Goal: Use online tool/utility: Utilize a website feature to perform a specific function

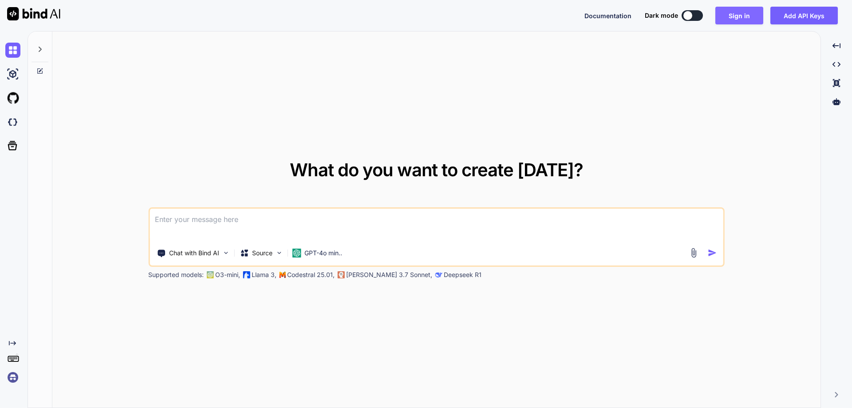
click at [742, 13] on button "Sign in" at bounding box center [739, 16] width 48 height 18
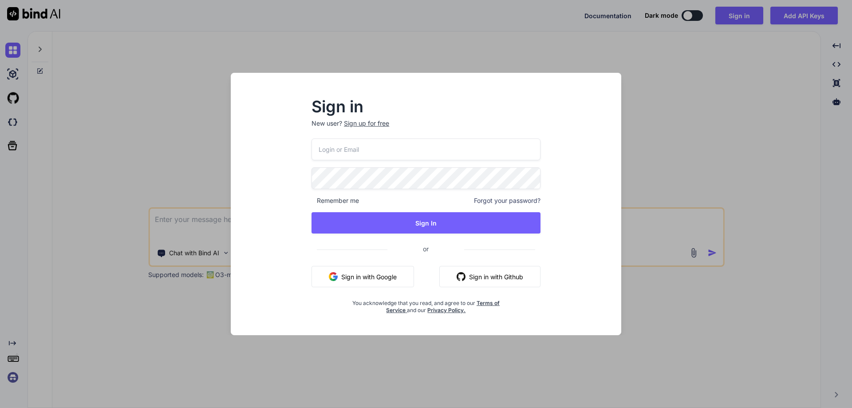
click at [432, 158] on input "email" at bounding box center [425, 149] width 229 height 22
click at [434, 153] on input "email" at bounding box center [425, 149] width 229 height 22
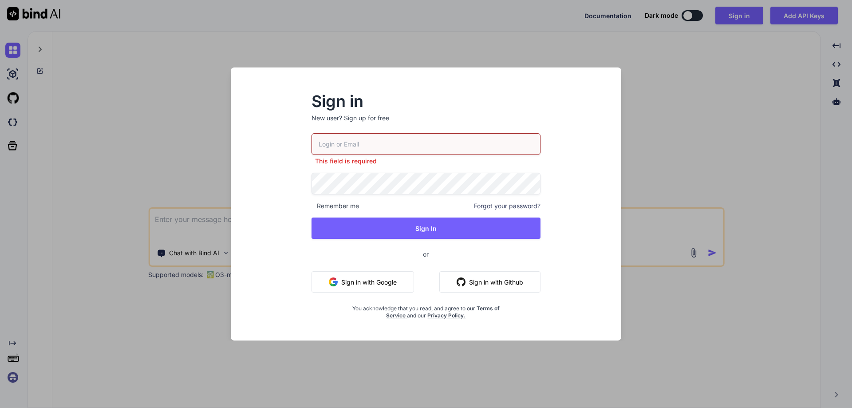
click at [366, 146] on input "email" at bounding box center [425, 144] width 229 height 22
paste input "[EMAIL_ADDRESS][DOMAIN_NAME]"
type input "[EMAIL_ADDRESS][DOMAIN_NAME]"
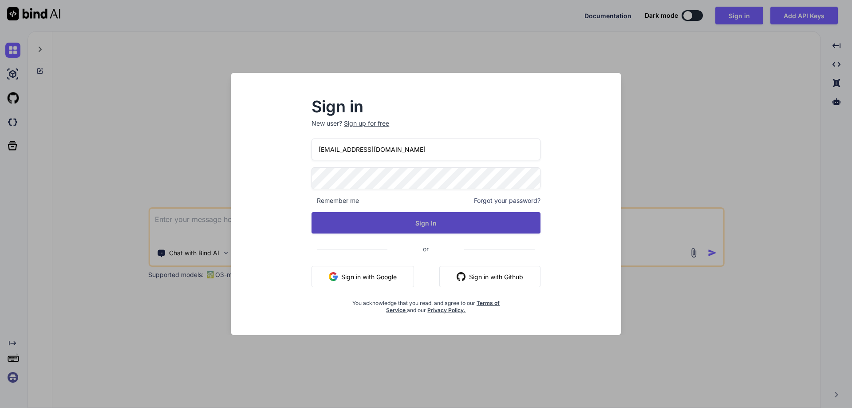
click at [422, 222] on button "Sign In" at bounding box center [425, 222] width 229 height 21
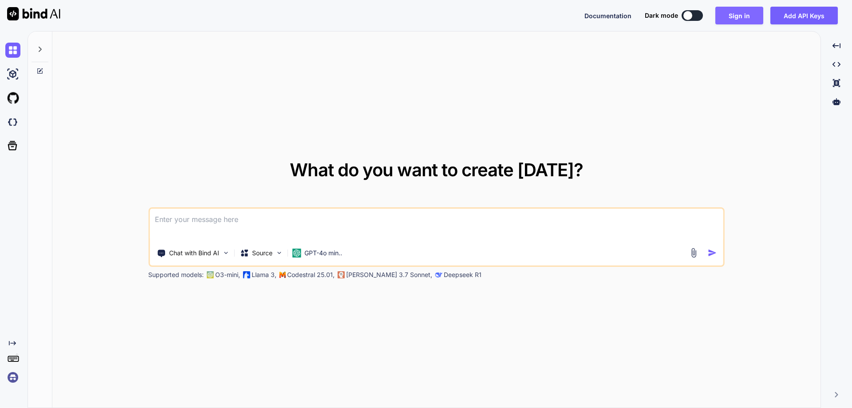
click at [734, 17] on button "Sign in" at bounding box center [739, 16] width 48 height 18
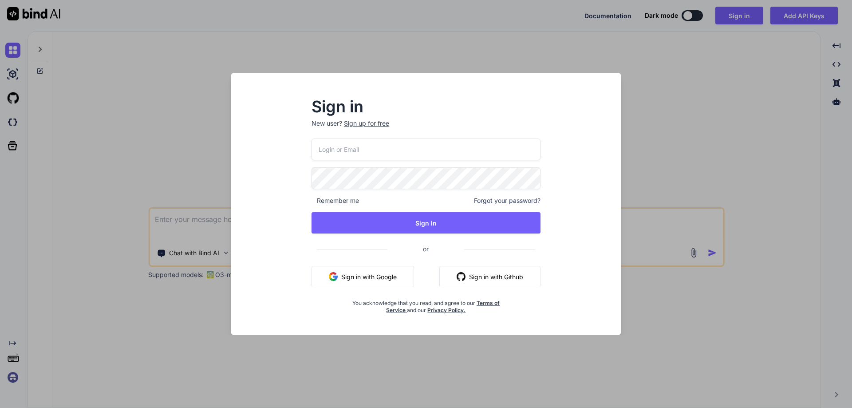
click at [353, 146] on input "email" at bounding box center [425, 149] width 229 height 22
paste input "[EMAIL_ADDRESS][DOMAIN_NAME]"
type input "[EMAIL_ADDRESS][DOMAIN_NAME]"
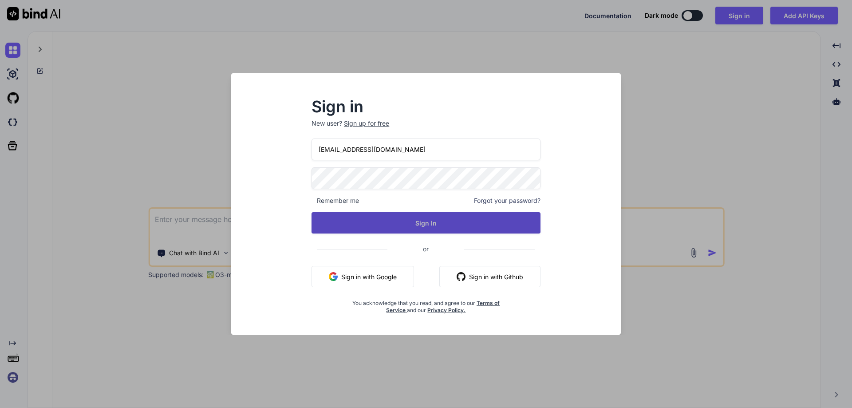
click at [421, 226] on button "Sign In" at bounding box center [425, 222] width 229 height 21
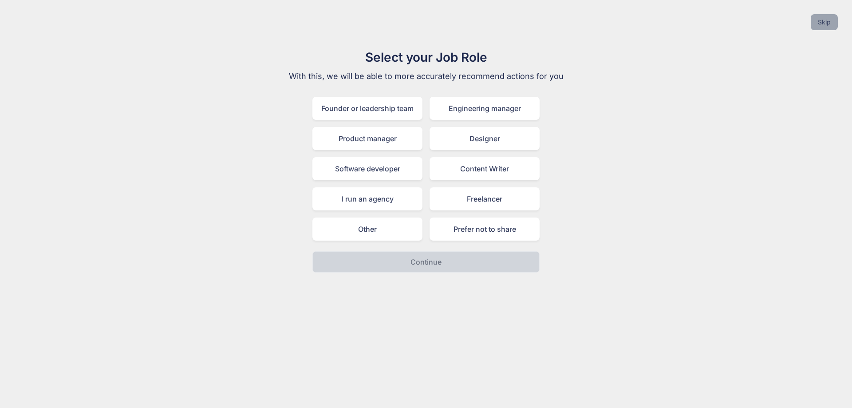
click at [828, 19] on button "Skip" at bounding box center [824, 22] width 27 height 16
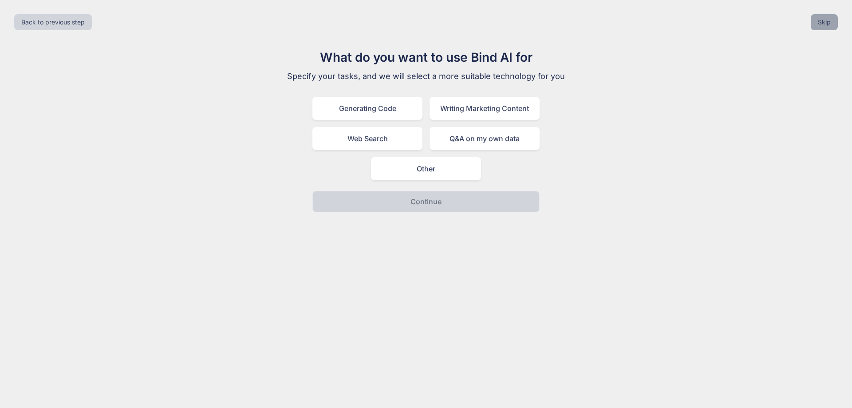
click at [828, 19] on button "Skip" at bounding box center [824, 22] width 27 height 16
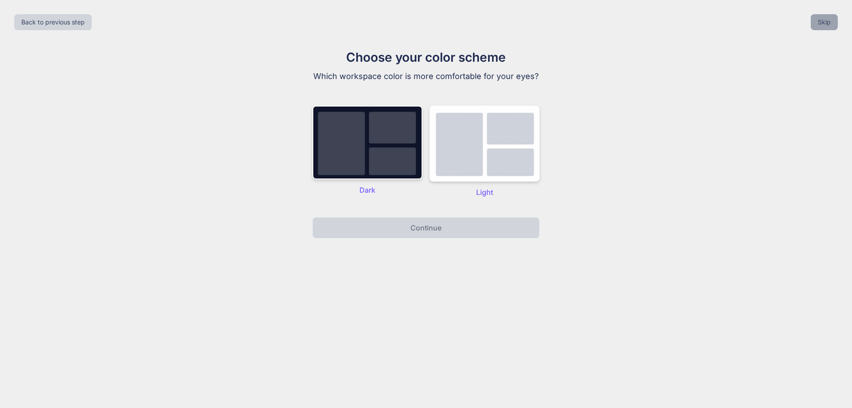
click at [828, 19] on button "Skip" at bounding box center [824, 22] width 27 height 16
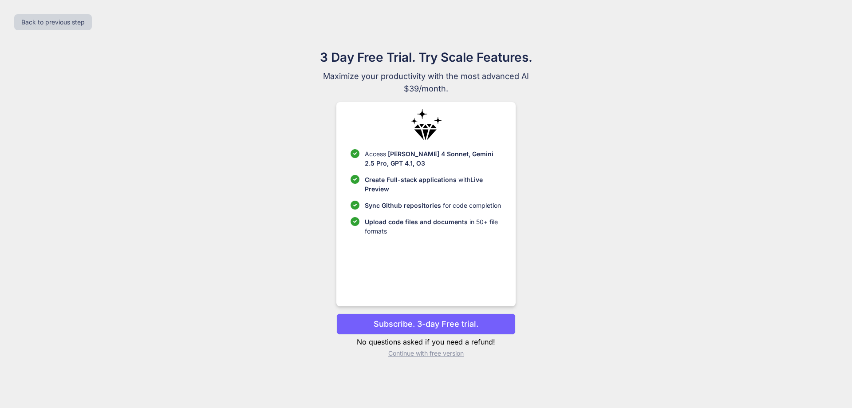
click at [426, 352] on p "Continue with free version" at bounding box center [425, 353] width 179 height 9
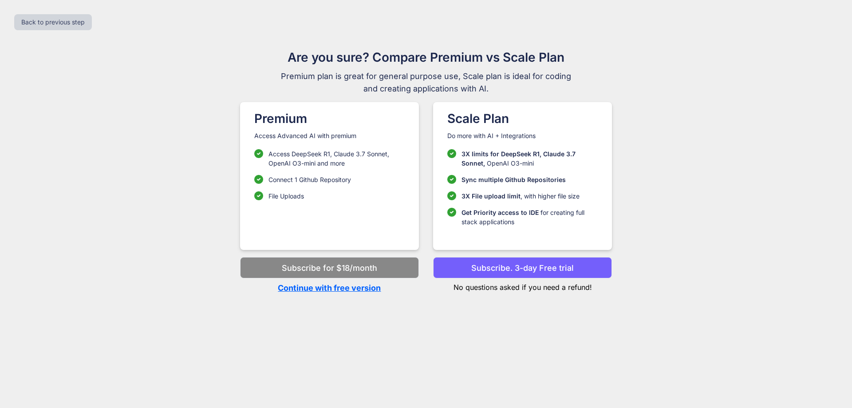
click at [328, 286] on p "Continue with free version" at bounding box center [329, 288] width 179 height 12
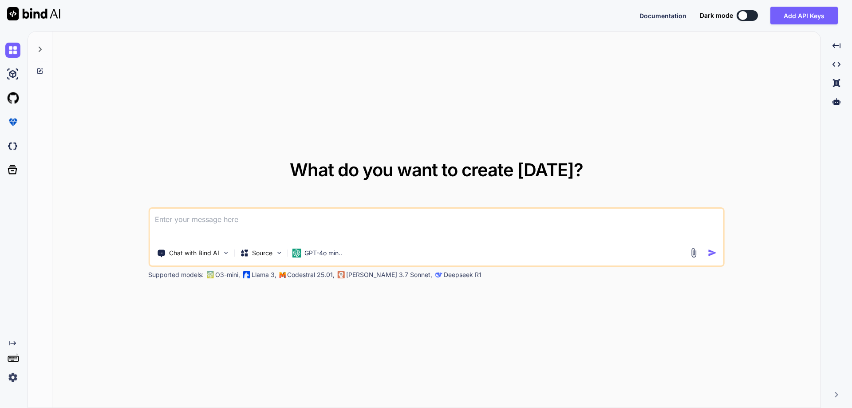
click at [255, 223] on textarea at bounding box center [437, 225] width 574 height 33
type textarea "[EMAIL_ADDRESS][DOMAIN_NAME]"
click at [214, 217] on textarea at bounding box center [437, 225] width 574 height 33
drag, startPoint x: 205, startPoint y: 221, endPoint x: 122, endPoint y: 223, distance: 83.0
click at [122, 223] on div "What do you want to create [DATE]? this is a table Chat with Bind AI Source GPT…" at bounding box center [436, 220] width 768 height 377
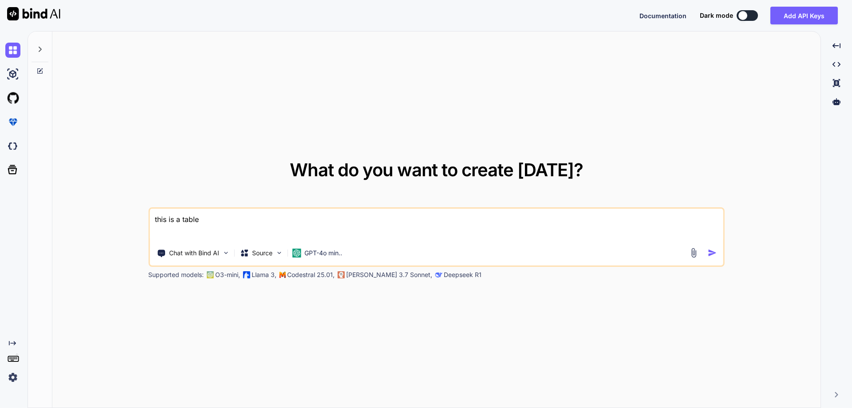
paste textarea "ID_CAPAS_COSTOS is a sequence"
click at [154, 219] on textarea "ID_CAPAS_COSTOS is a sequence" at bounding box center [437, 225] width 574 height 33
click at [253, 220] on textarea "CREATE ID_CAPAS_COSTOS is a sequence" at bounding box center [437, 225] width 574 height 33
click at [252, 220] on textarea "CREATE ID_CAPAS_COSTOS is a sequence" at bounding box center [437, 225] width 574 height 33
click at [298, 218] on textarea "CREATE ID_CAPAS_COSTOS a sequence" at bounding box center [437, 225] width 574 height 33
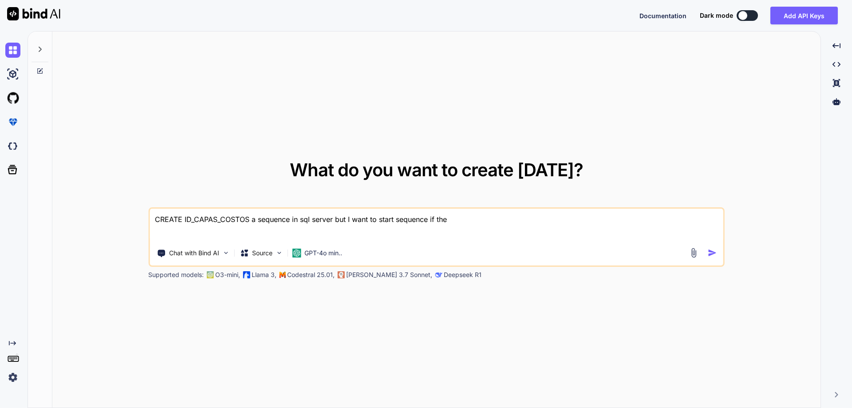
click at [443, 220] on textarea "CREATE ID_CAPAS_COSTOS a sequence in sql server but I want to start sequence if…" at bounding box center [437, 225] width 574 height 33
paste textarea "CAPAS_COSTOS"
click at [560, 221] on textarea "CREATE ID_CAPAS_COSTOS a sequence in sql server but I want to start sequence if…" at bounding box center [437, 225] width 574 height 33
drag, startPoint x: 560, startPoint y: 221, endPoint x: 114, endPoint y: 229, distance: 446.0
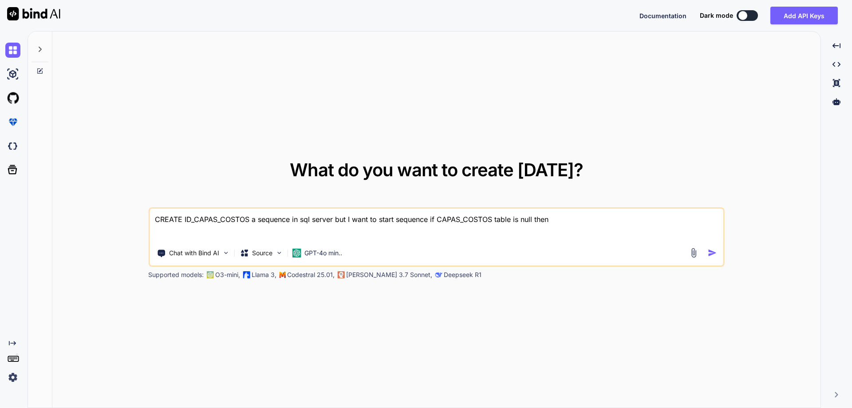
click at [114, 229] on div "What do you want to create [DATE]? CREATE ID_CAPAS_COSTOS a sequence in sql ser…" at bounding box center [436, 220] width 768 height 377
paste textarea "CREATE OR ALTER PROCEDURE RECOSTEA_PERIODO_IN (V_FECHA_INI DATE, V_FECHA_FIN DA…"
type textarea "//Convert the below firebird stored procedure into sql server stored procedure …"
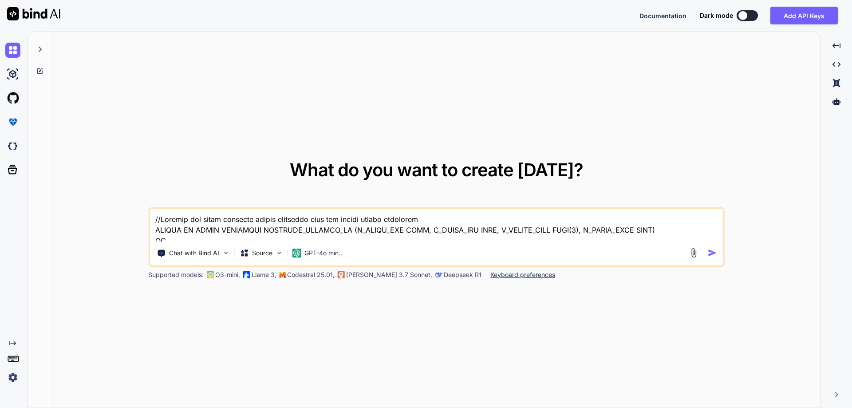
scroll to position [2110, 0]
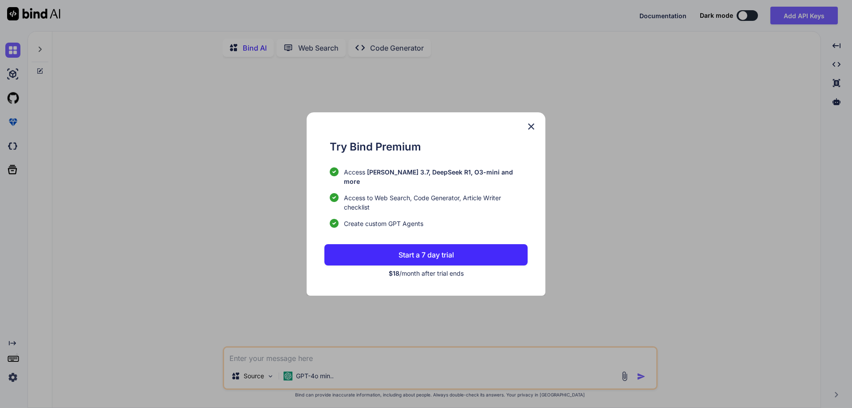
click at [532, 132] on img at bounding box center [531, 126] width 11 height 11
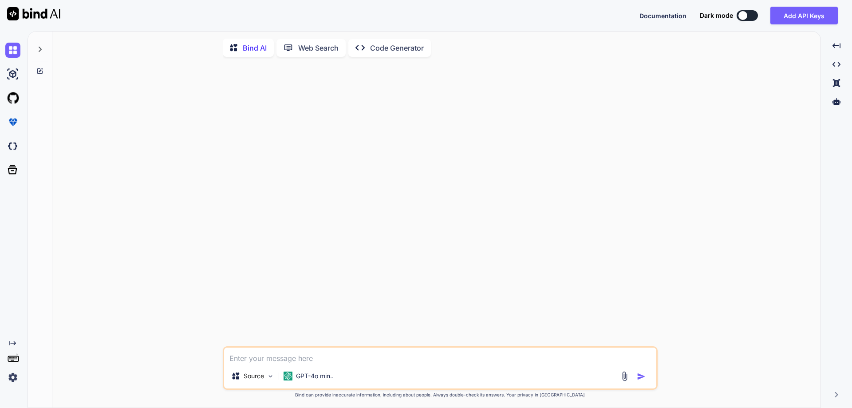
click at [41, 47] on icon at bounding box center [39, 49] width 7 height 7
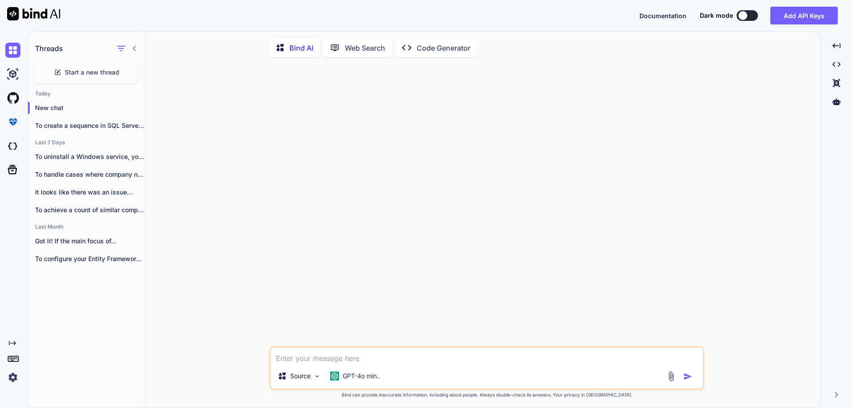
click at [366, 357] on textarea at bounding box center [487, 355] width 432 height 16
paste textarea "[URL][DOMAIN_NAME]"
type textarea "h"
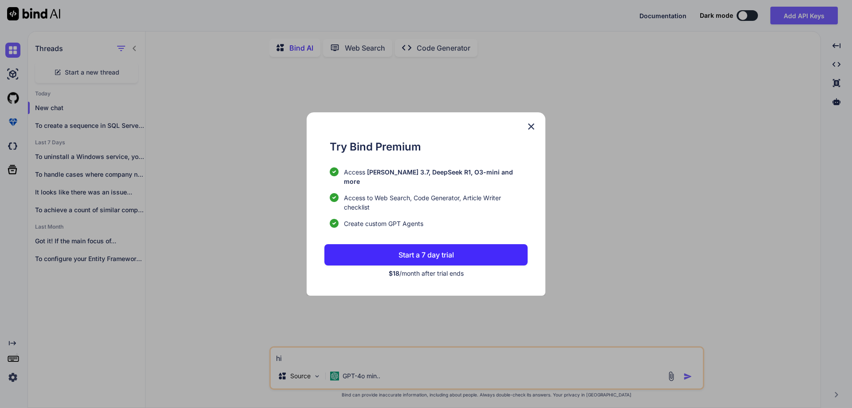
type textarea "hi"
click at [532, 131] on img at bounding box center [531, 126] width 11 height 11
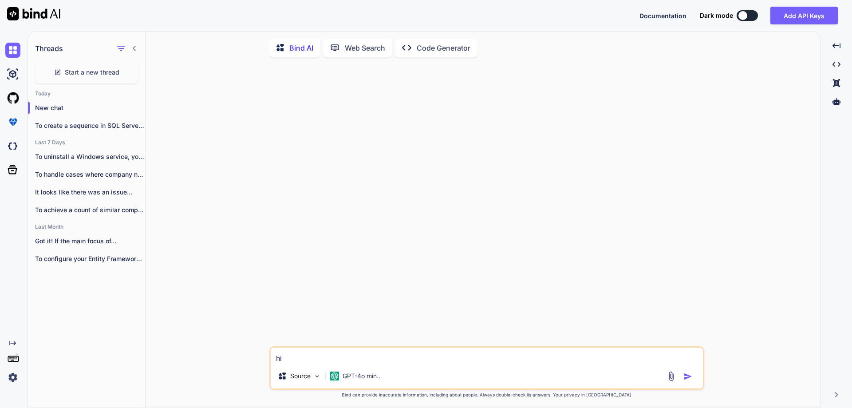
drag, startPoint x: 311, startPoint y: 357, endPoint x: 135, endPoint y: 378, distance: 176.5
click at [135, 378] on div "Threads Start a new thread [DATE] New chat To create a sequence in SQL Server..…" at bounding box center [424, 220] width 793 height 377
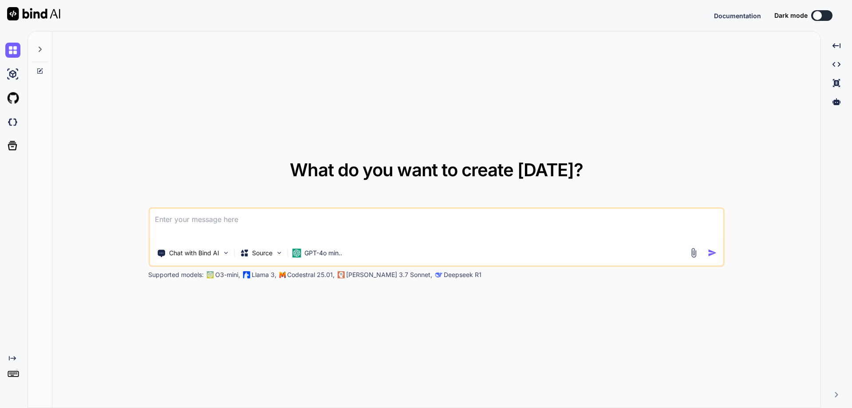
type textarea "x"
click at [388, 224] on textarea at bounding box center [437, 225] width 574 height 33
type textarea "x"
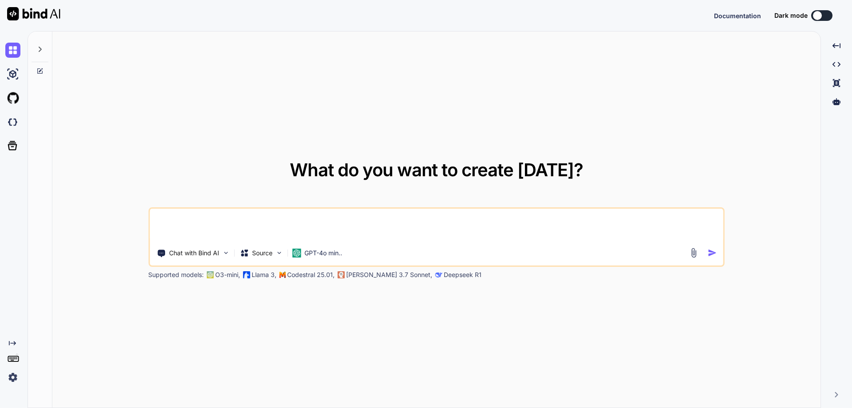
type textarea "x"
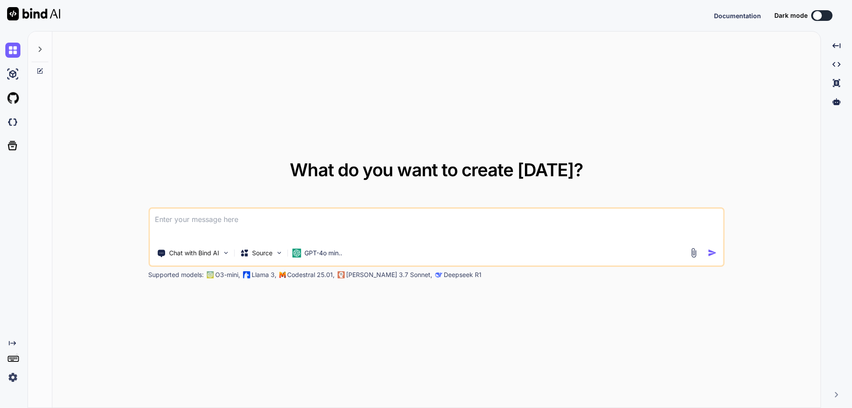
type textarea "h"
type textarea "x"
type textarea "hi"
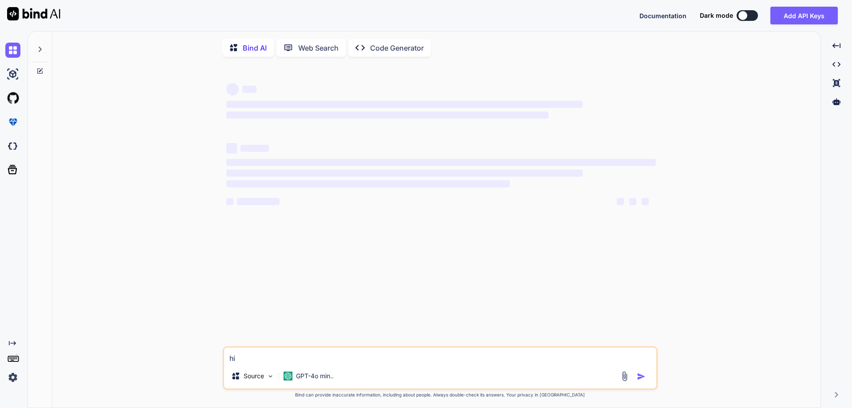
type textarea "x"
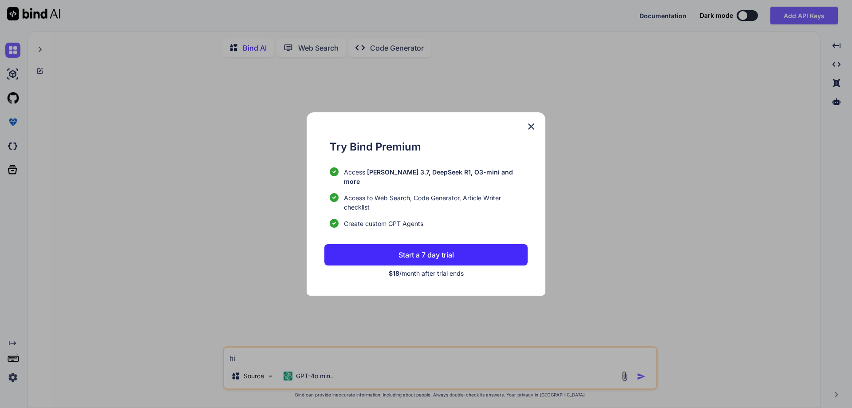
click at [530, 131] on img at bounding box center [531, 126] width 11 height 11
